Goal: Information Seeking & Learning: Learn about a topic

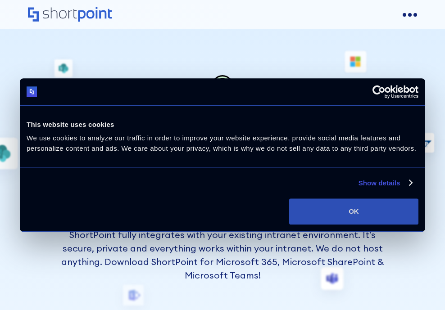
click at [351, 206] on button "OK" at bounding box center [353, 212] width 129 height 26
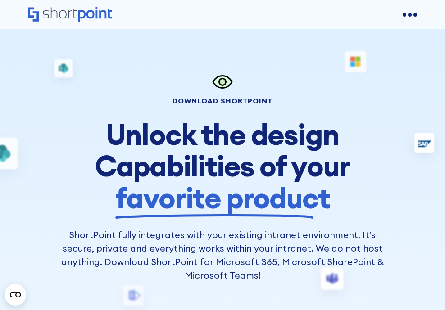
click at [57, 172] on div "Pricing" at bounding box center [42, 179] width 29 height 14
click at [95, 230] on div "Product Pricing" at bounding box center [68, 235] width 52 height 11
